Goal: Navigation & Orientation: Find specific page/section

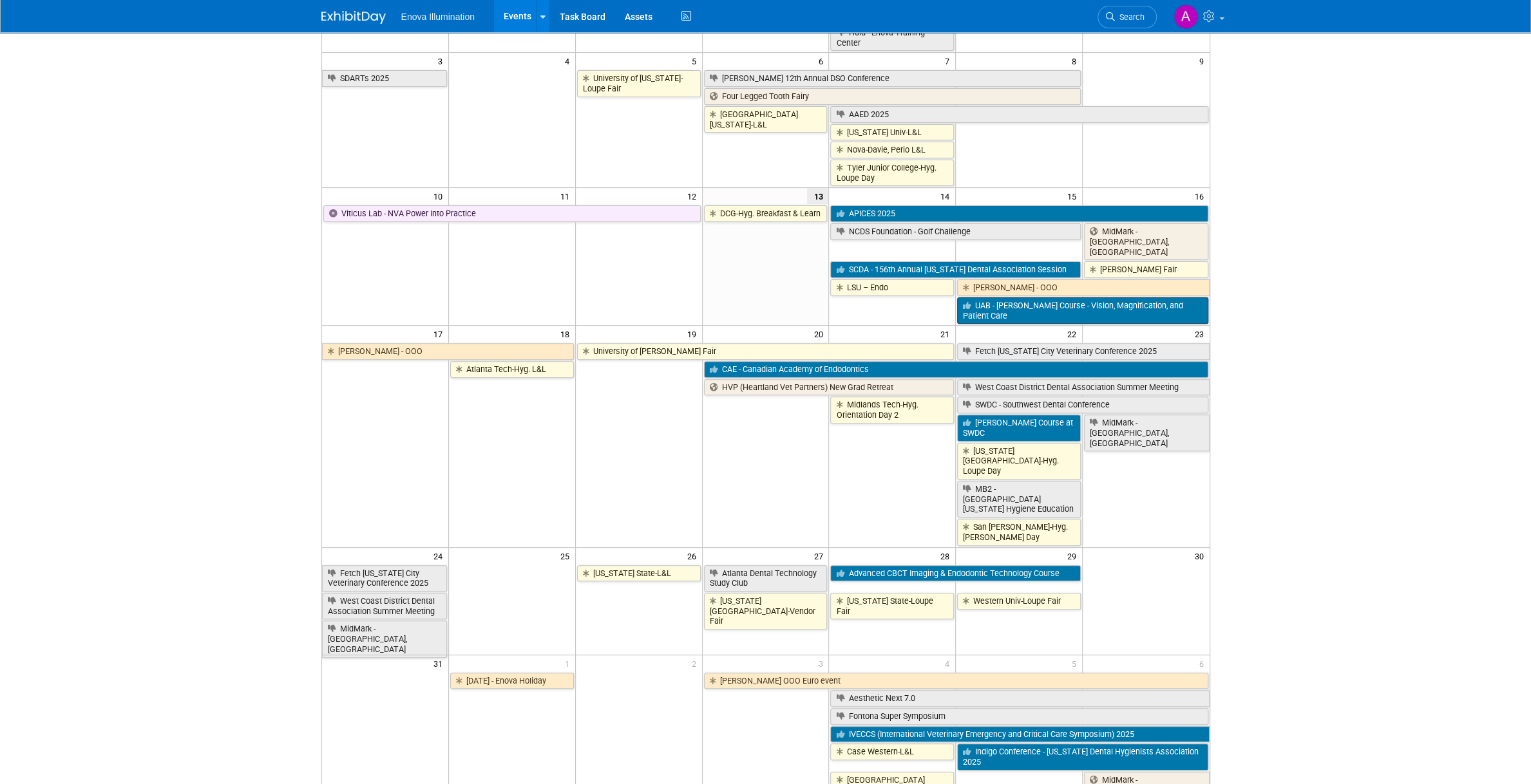
scroll to position [127, 0]
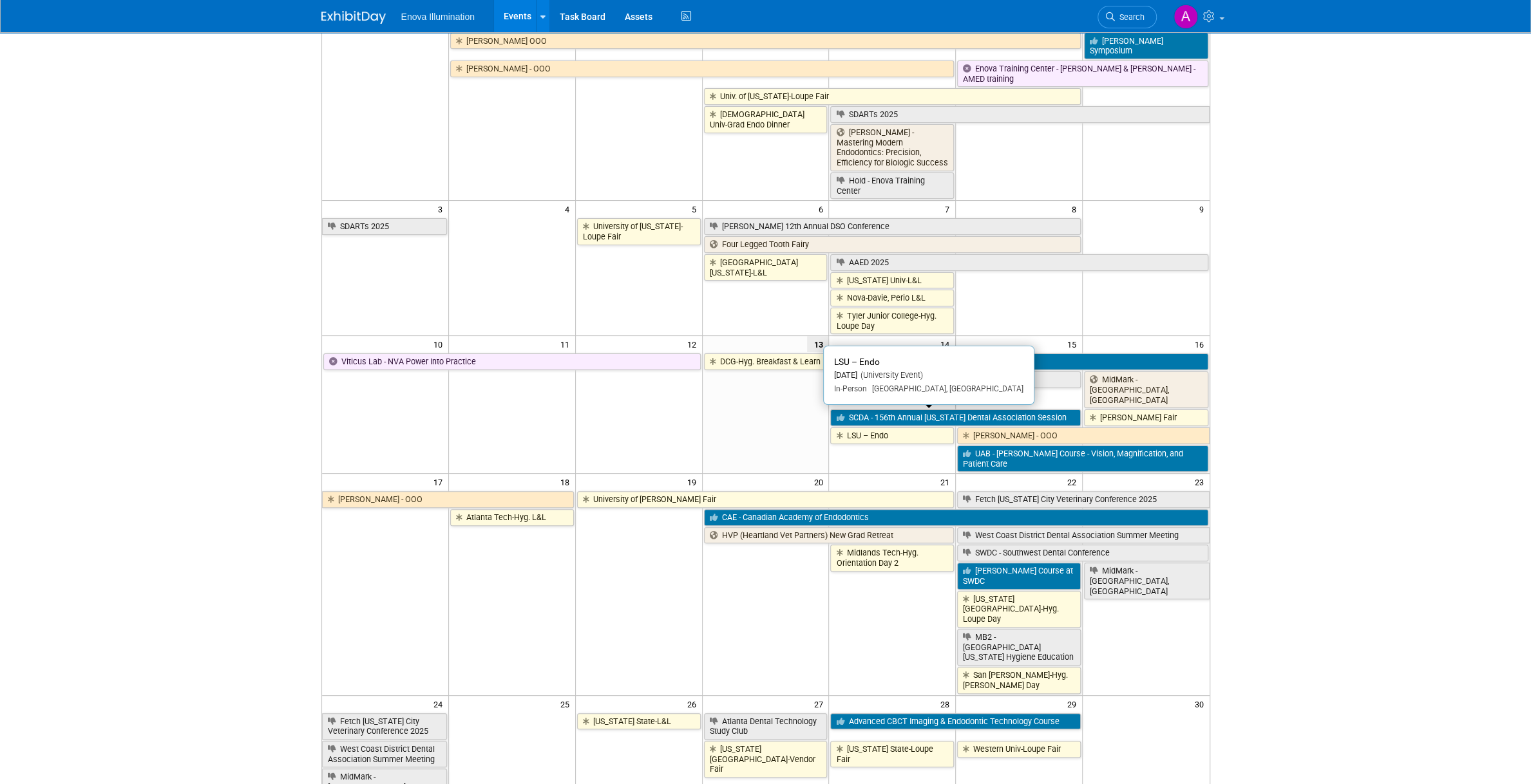
click at [887, 428] on link "LSU – Endo" at bounding box center [892, 436] width 124 height 17
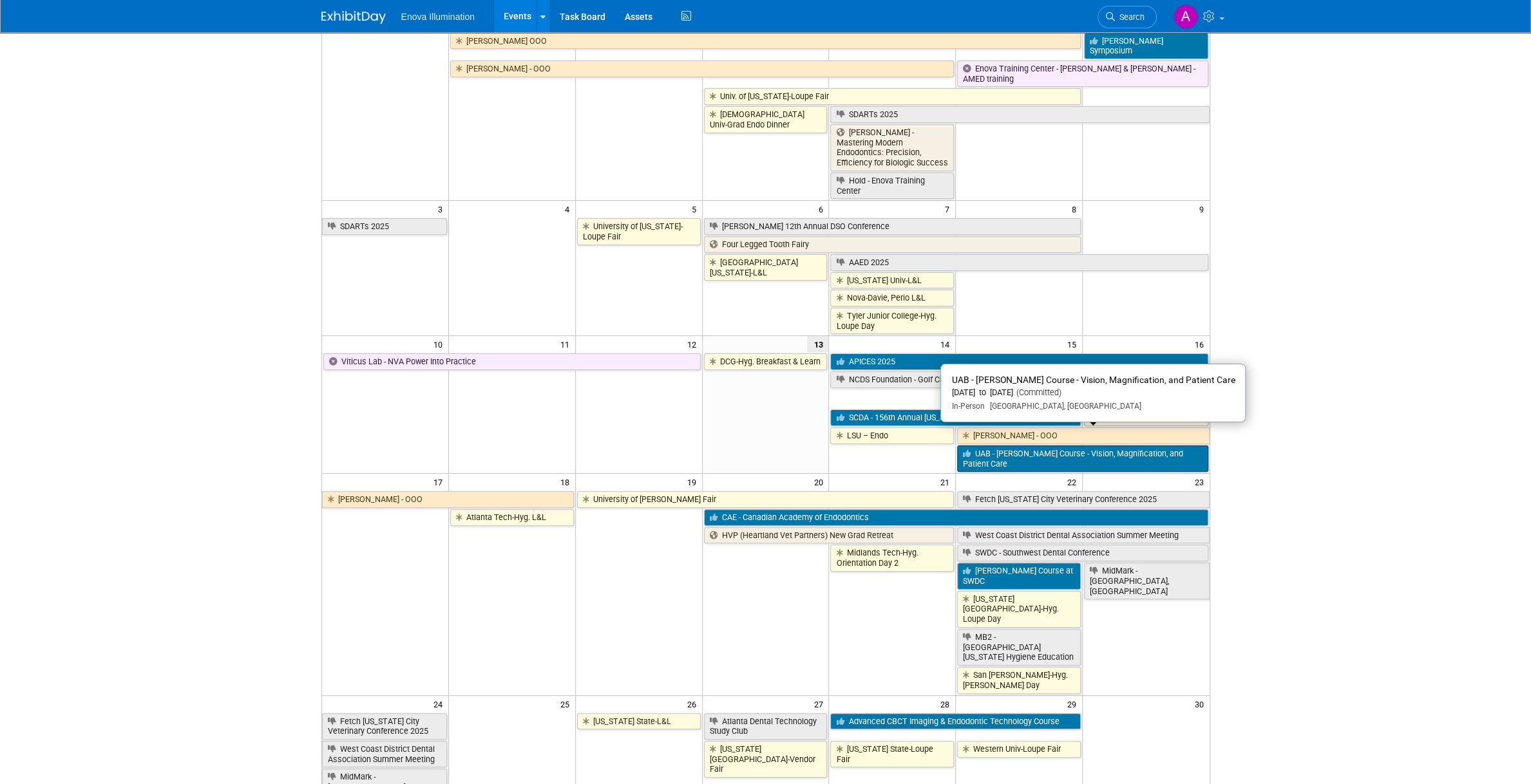
click at [1127, 448] on link "UAB - [PERSON_NAME] Course - Vision, Magnification, and Patient Care" at bounding box center [1082, 458] width 250 height 27
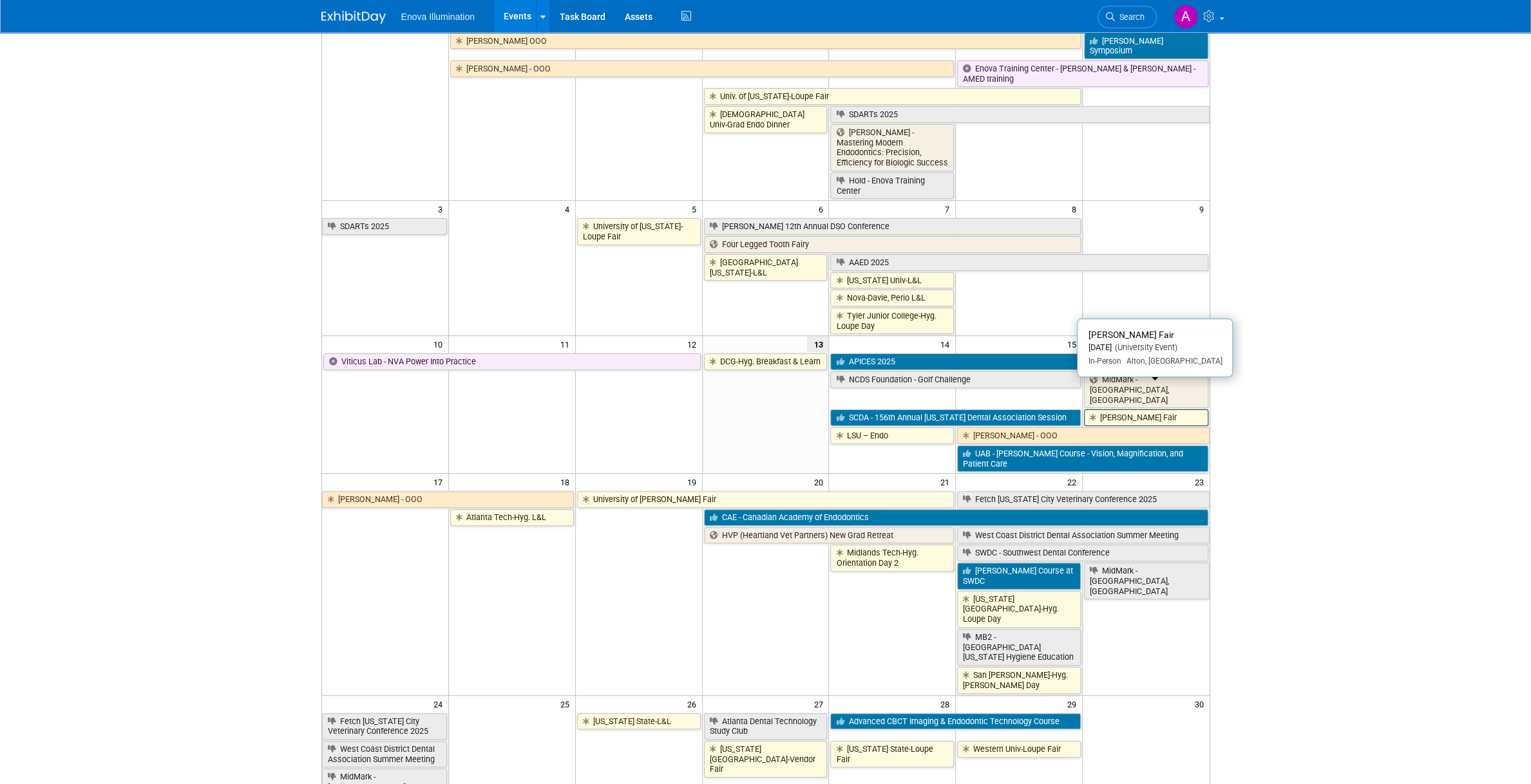
click at [1179, 410] on link "[PERSON_NAME] Fair" at bounding box center [1145, 418] width 124 height 17
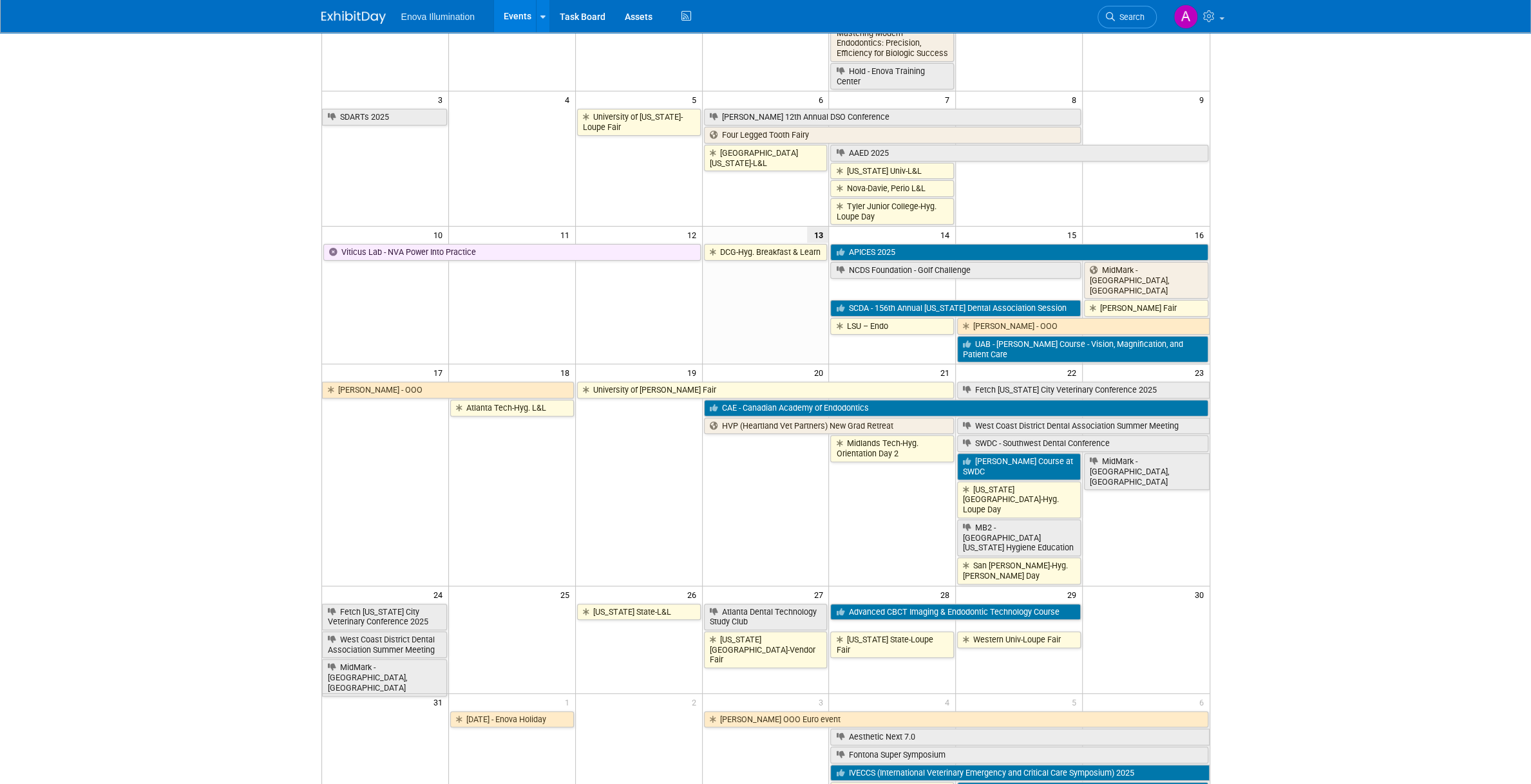
scroll to position [256, 0]
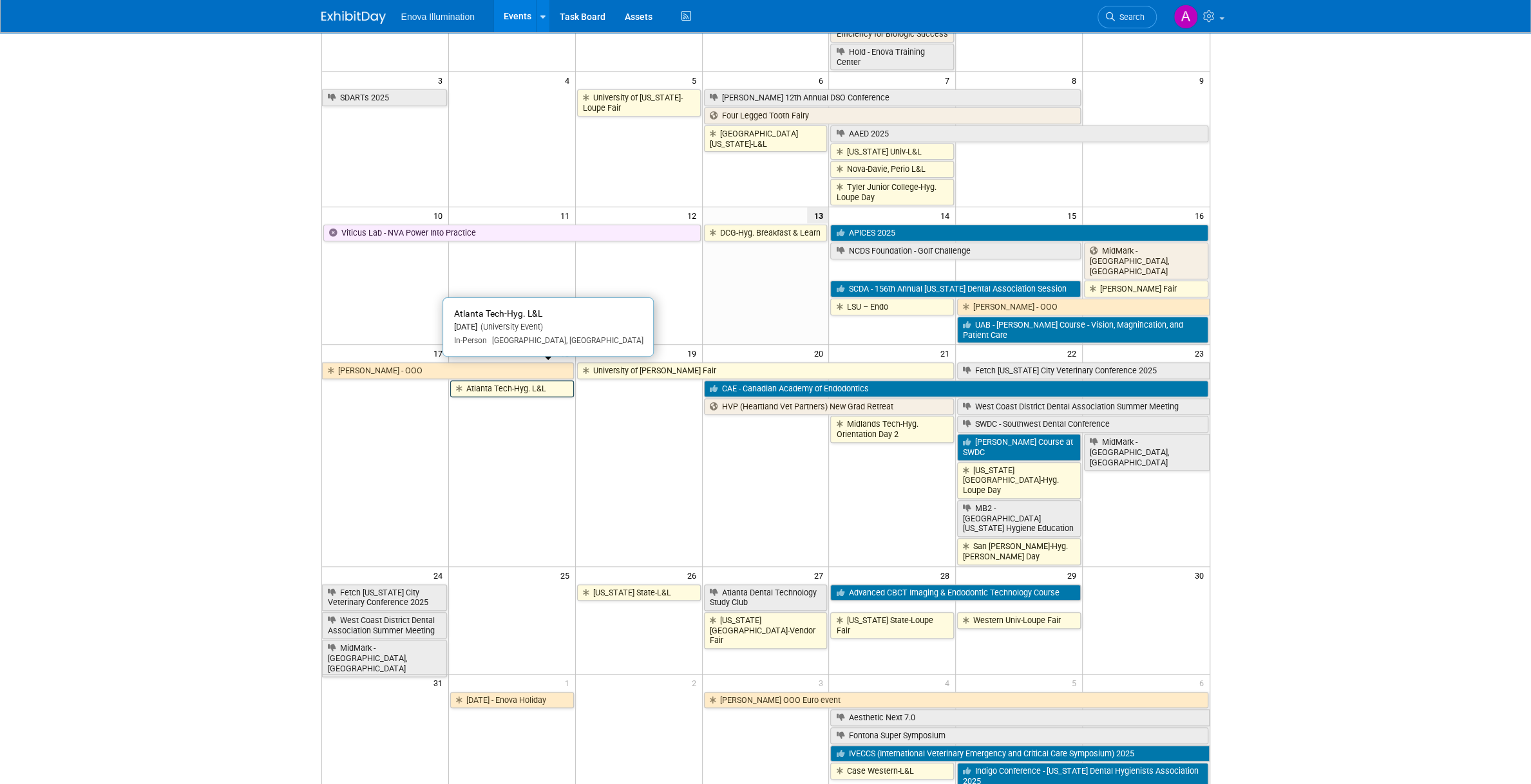
click at [486, 381] on link "Atlanta Tech-Hyg. L&L" at bounding box center [512, 389] width 124 height 17
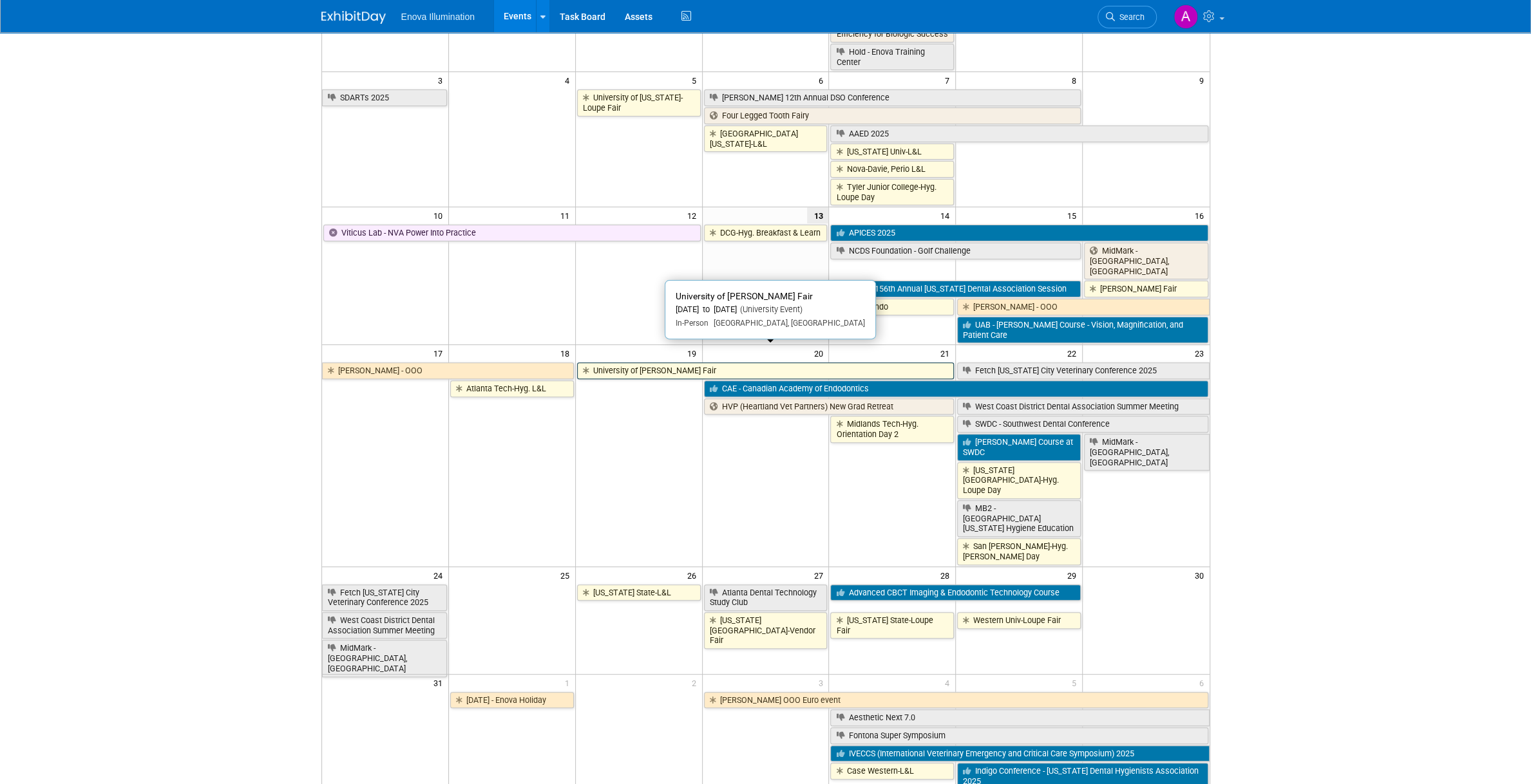
click at [632, 363] on link "University of [PERSON_NAME] Fair" at bounding box center [766, 371] width 377 height 17
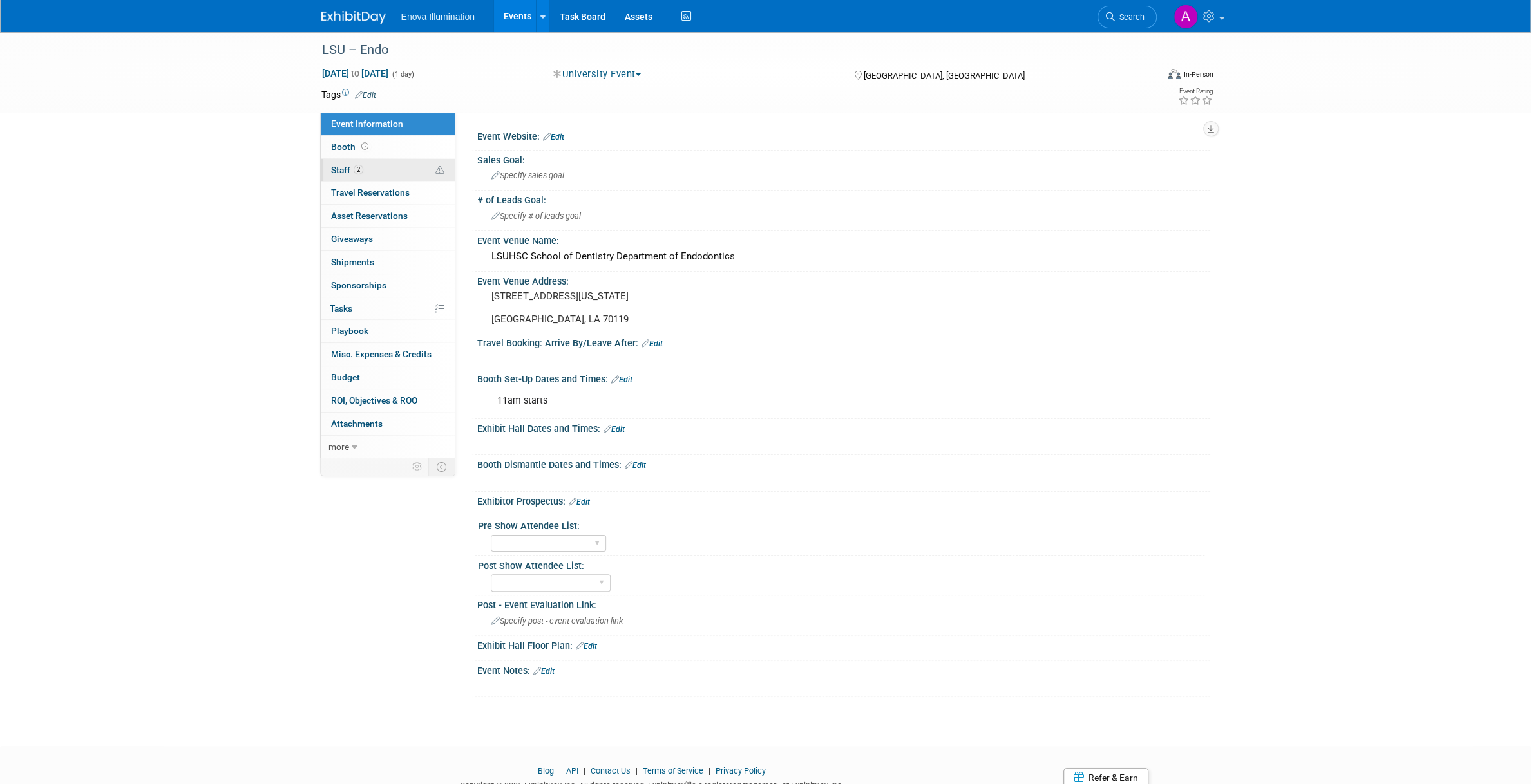
click at [365, 171] on link "2 Staff 2" at bounding box center [387, 170] width 134 height 23
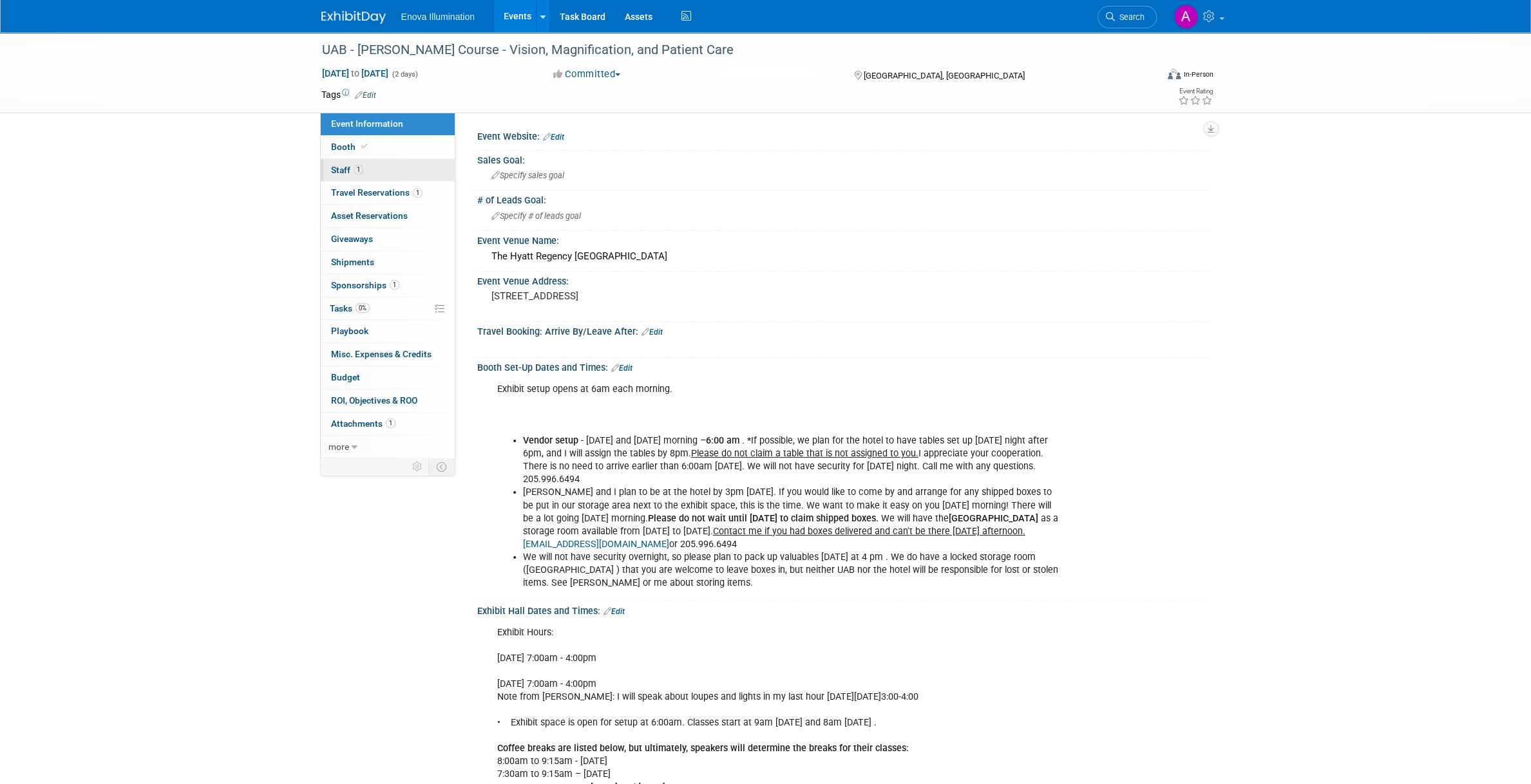
click at [410, 165] on link "1 Staff 1" at bounding box center [387, 170] width 134 height 23
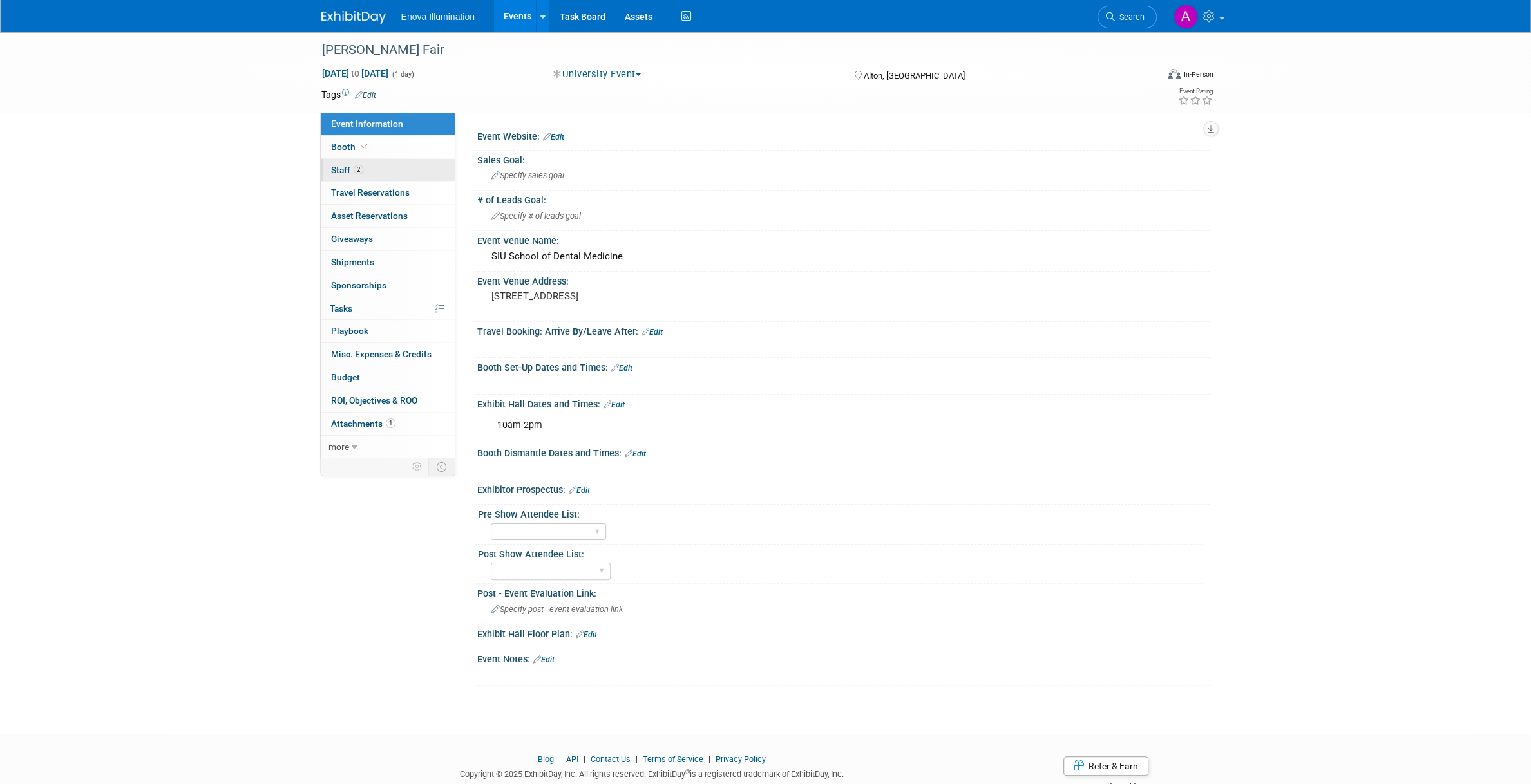
click at [406, 170] on link "2 Staff 2" at bounding box center [387, 170] width 134 height 23
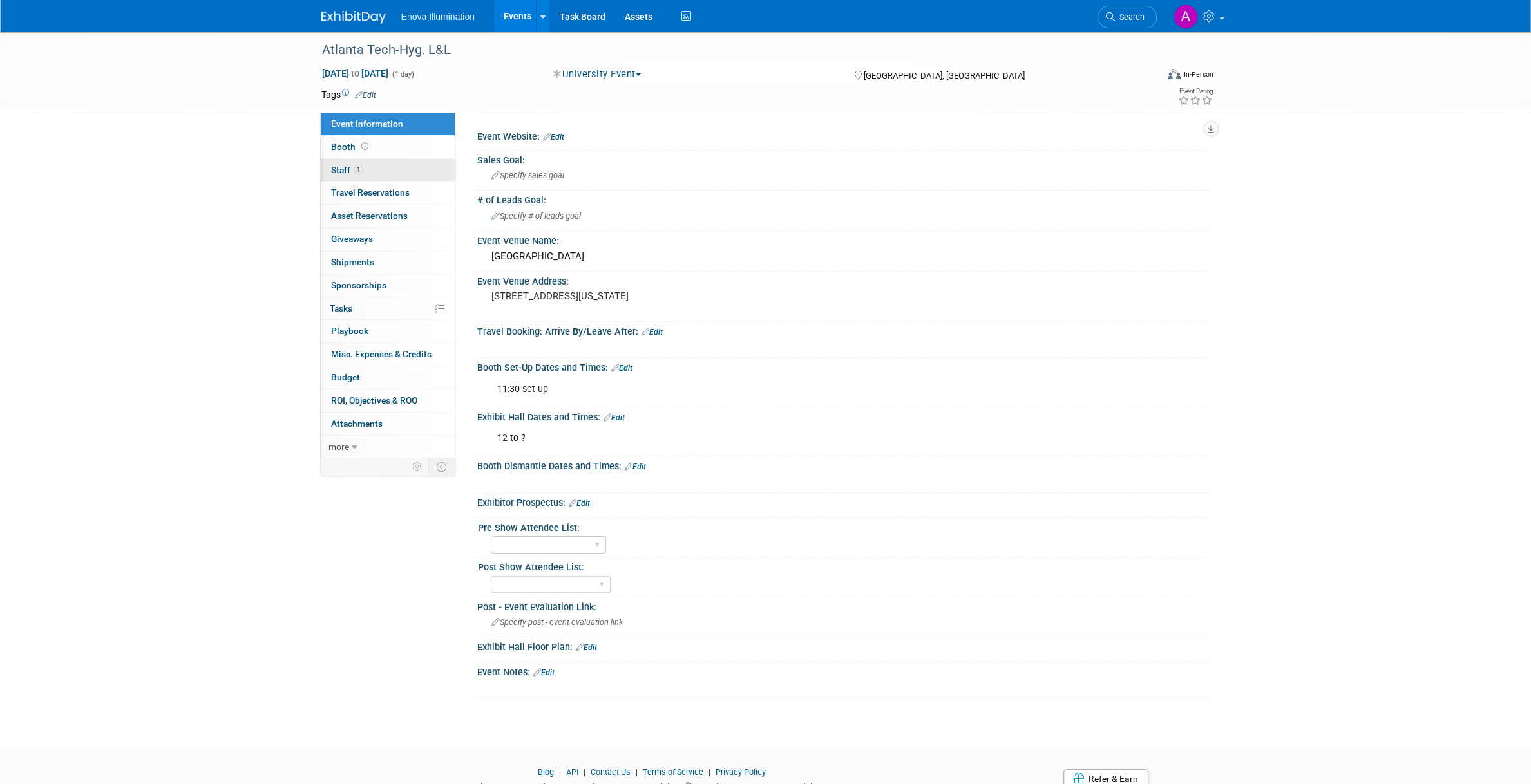
click at [423, 176] on link "1 Staff 1" at bounding box center [387, 170] width 134 height 23
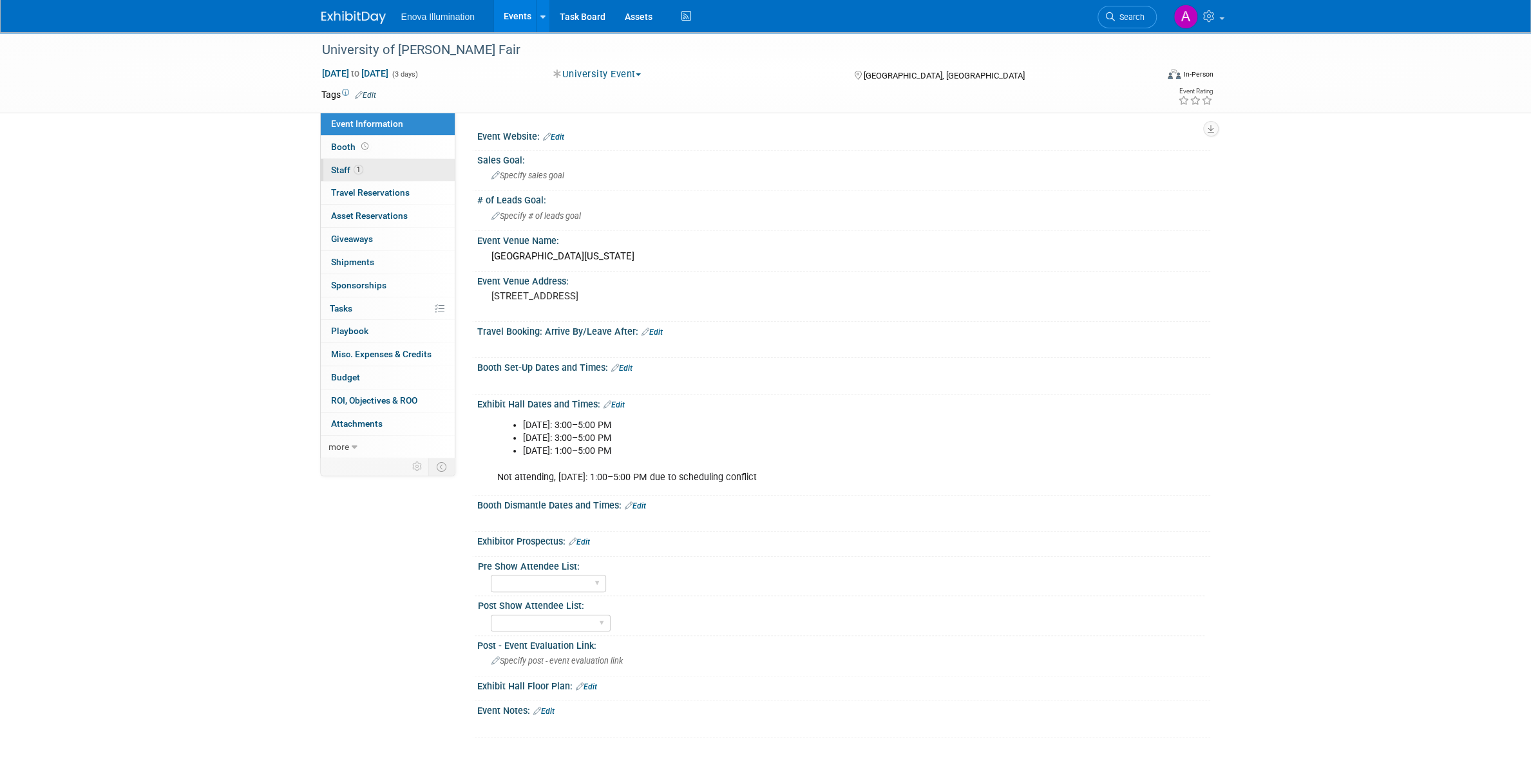
click at [380, 169] on link "1 Staff 1" at bounding box center [387, 170] width 134 height 23
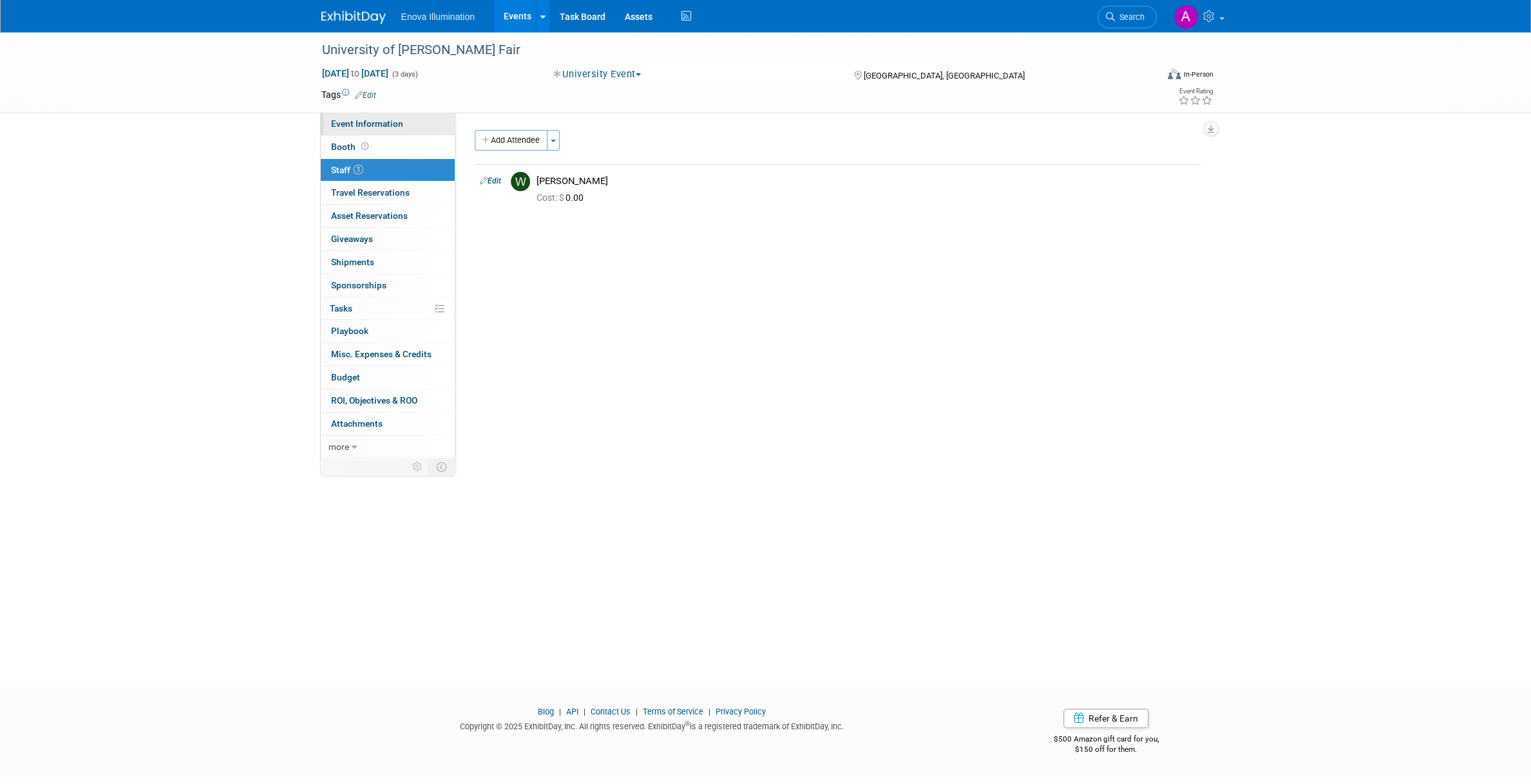
click at [394, 126] on span "Event Information" at bounding box center [367, 123] width 72 height 11
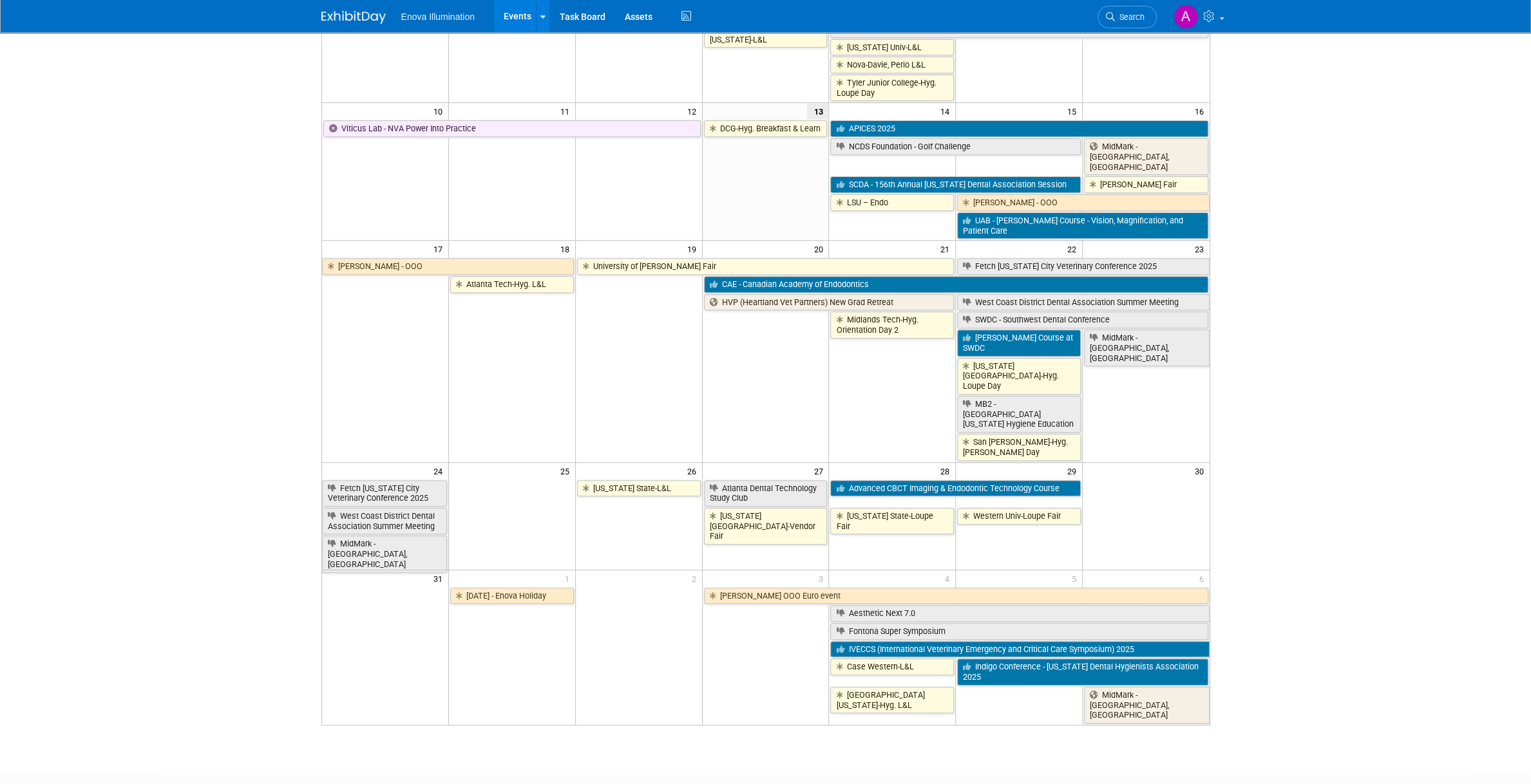
scroll to position [365, 0]
